Goal: Information Seeking & Learning: Learn about a topic

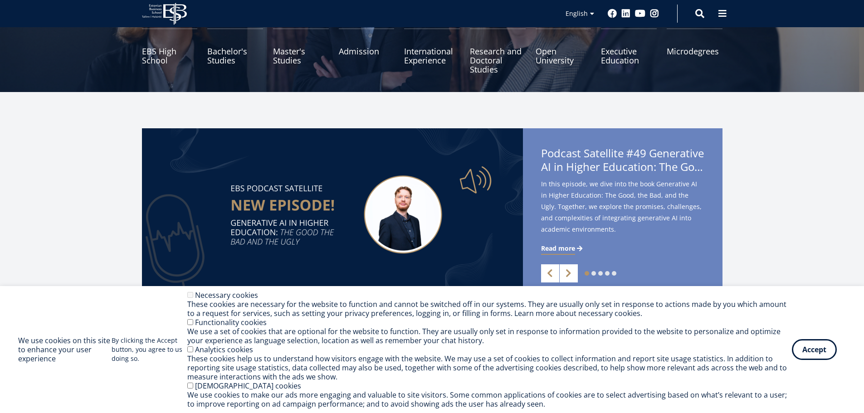
scroll to position [136, 0]
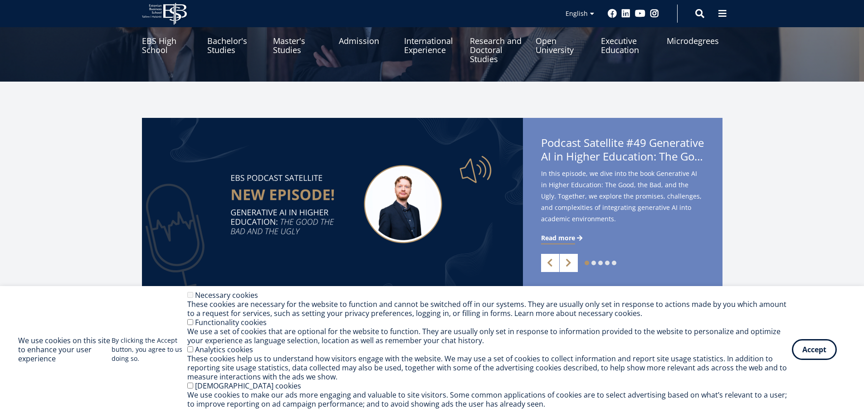
click at [812, 214] on div "1 2 3 4 5 Previous Next Podcast Satellite #49 Generative AI in Higher Education…" at bounding box center [432, 204] width 864 height 172
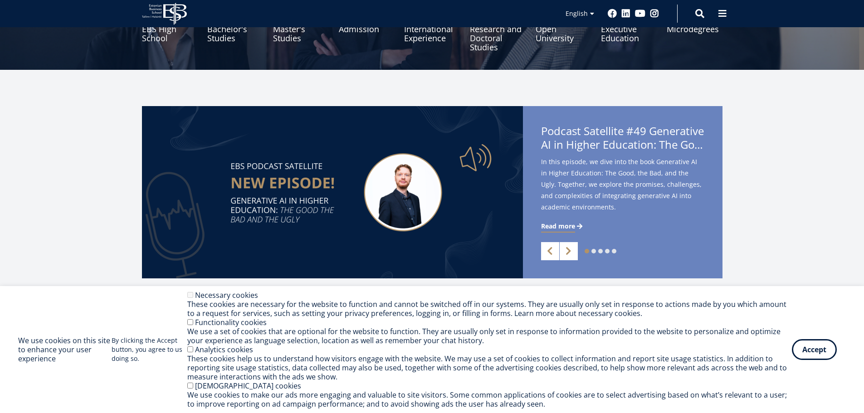
scroll to position [181, 0]
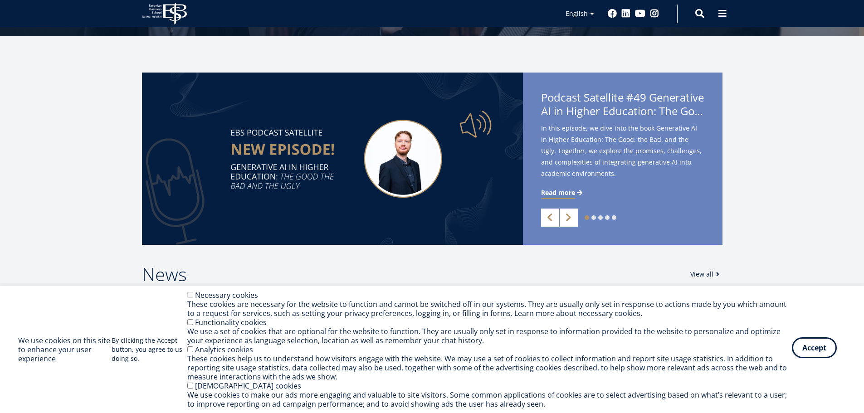
drag, startPoint x: 813, startPoint y: 352, endPoint x: 807, endPoint y: 346, distance: 7.7
click at [813, 351] on button "Accept" at bounding box center [814, 347] width 45 height 21
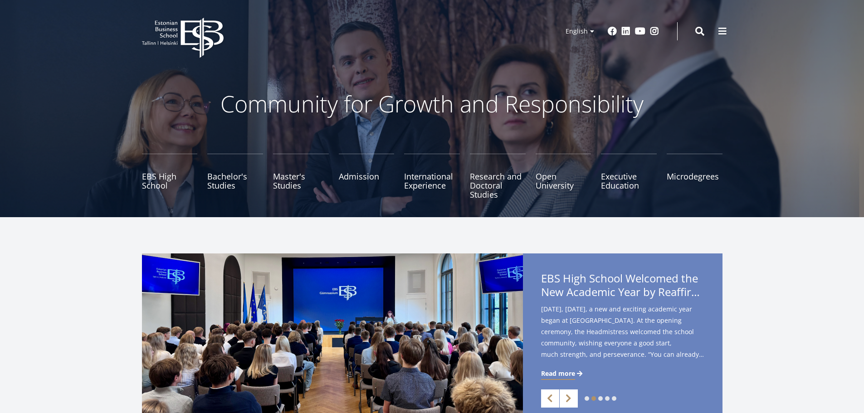
scroll to position [0, 0]
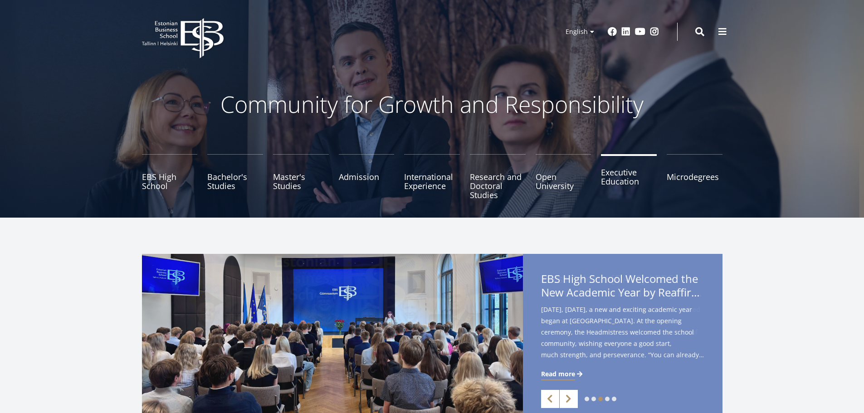
click at [622, 181] on link "Executive Education" at bounding box center [629, 176] width 56 height 45
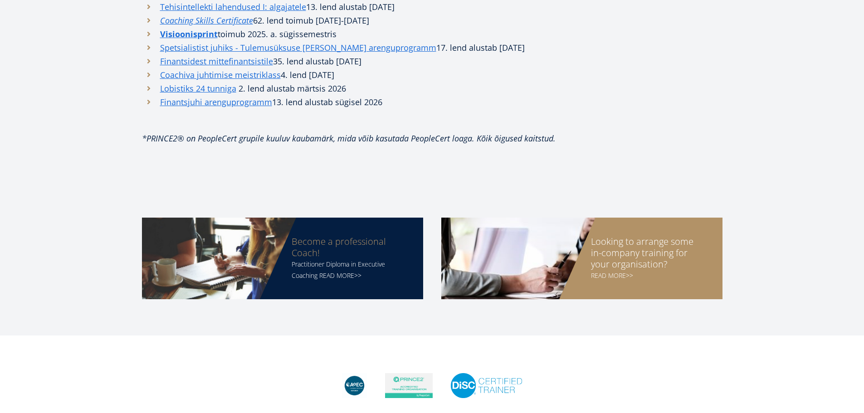
scroll to position [680, 0]
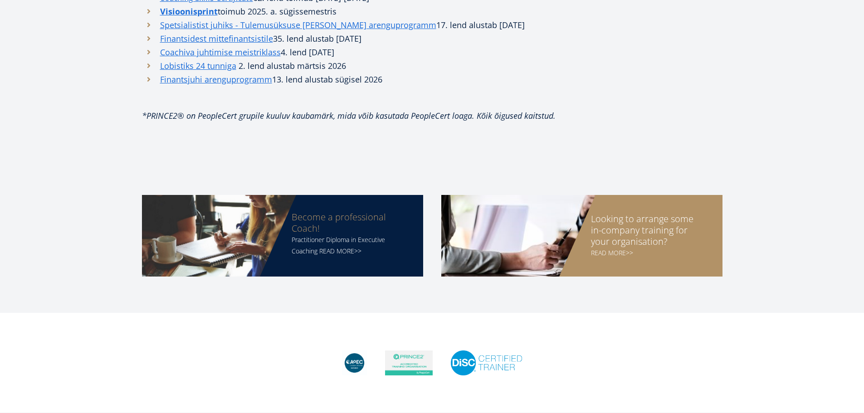
click at [341, 211] on div "Become a professional Coach!" at bounding box center [348, 222] width 113 height 23
